Goal: Communication & Community: Answer question/provide support

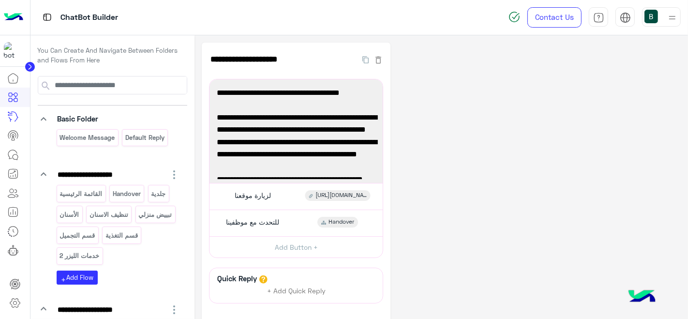
scroll to position [77, 0]
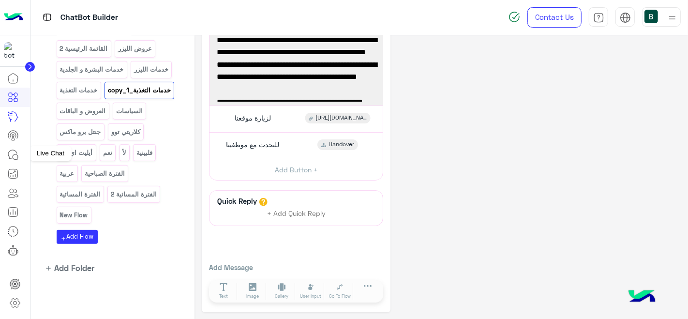
click at [16, 158] on icon at bounding box center [15, 156] width 5 height 5
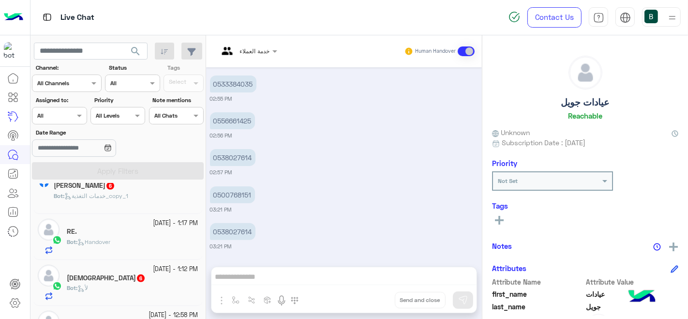
scroll to position [501, 0]
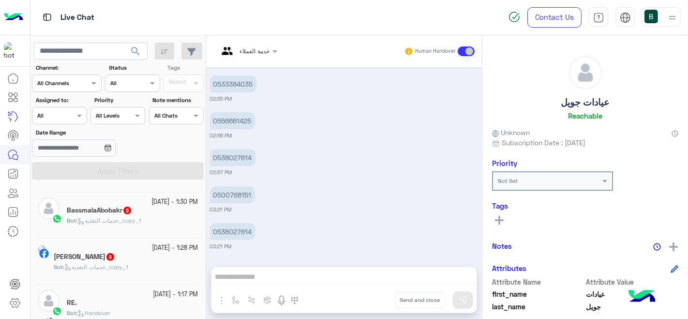
click at [146, 232] on div "Bot : خدمات التغذية_copy_1" at bounding box center [133, 224] width 132 height 17
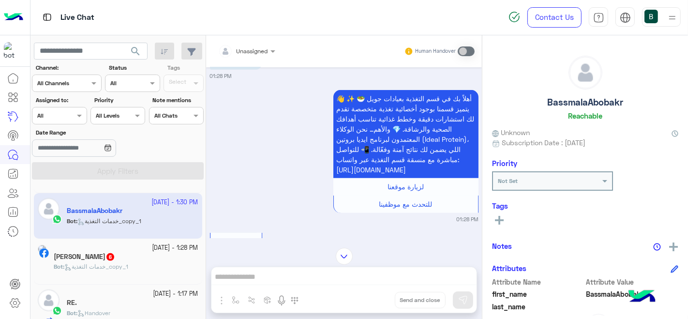
scroll to position [390, 0]
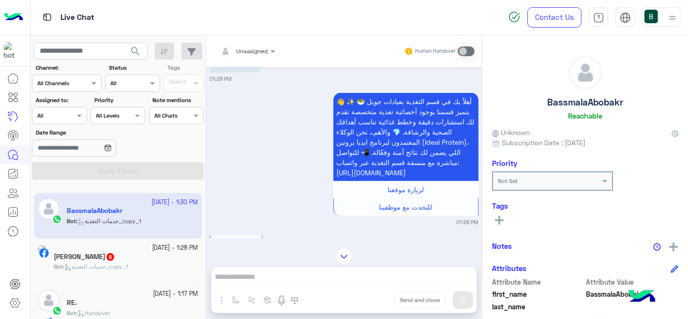
click at [387, 156] on p "👋 أهلاً بك في قسم التغذية بعيادات جويل 🥗 ✨ يتميز قسمنا بوجود أخصائية تغذية متخص…" at bounding box center [405, 137] width 145 height 88
